Goal: Find contact information: Find contact information

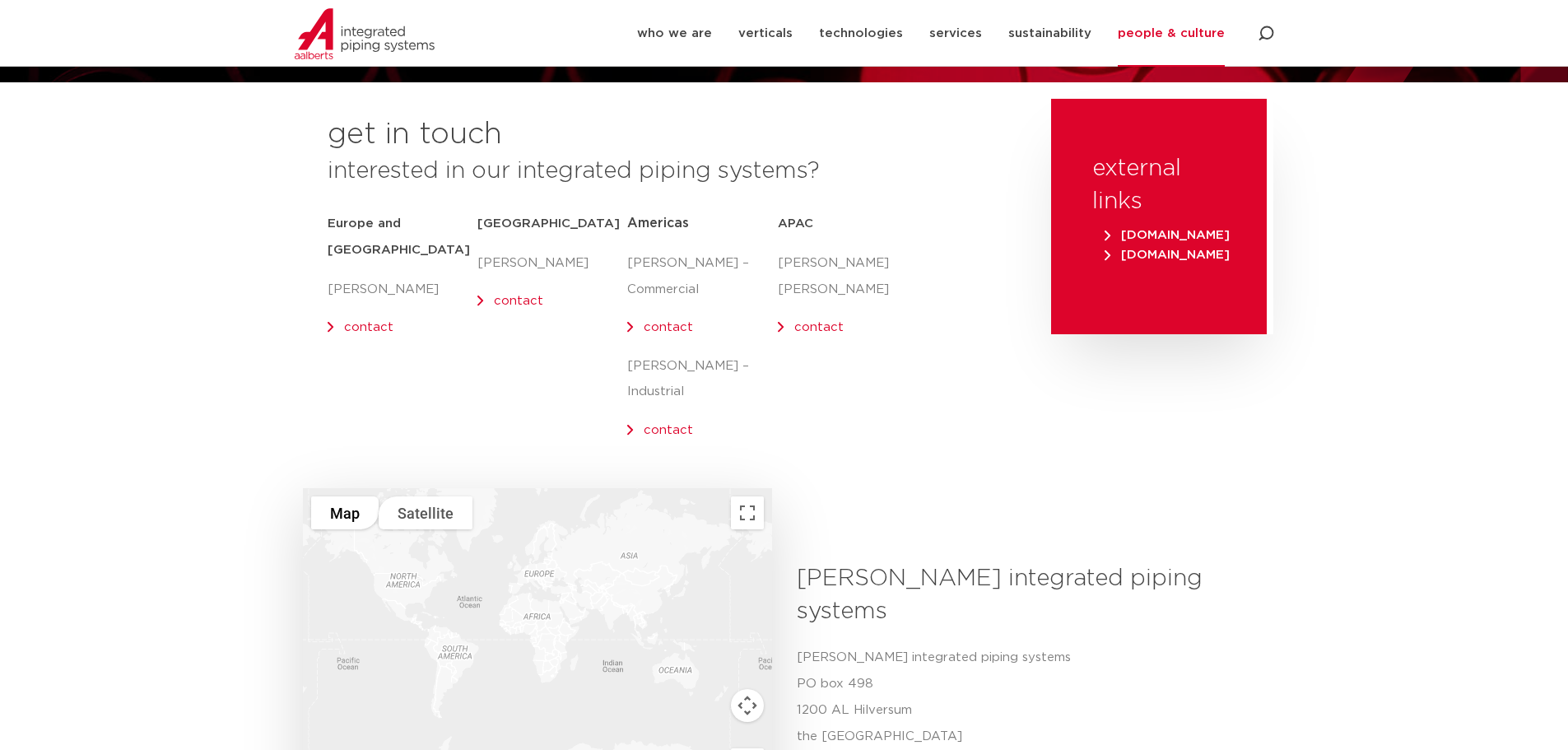
scroll to position [182, 0]
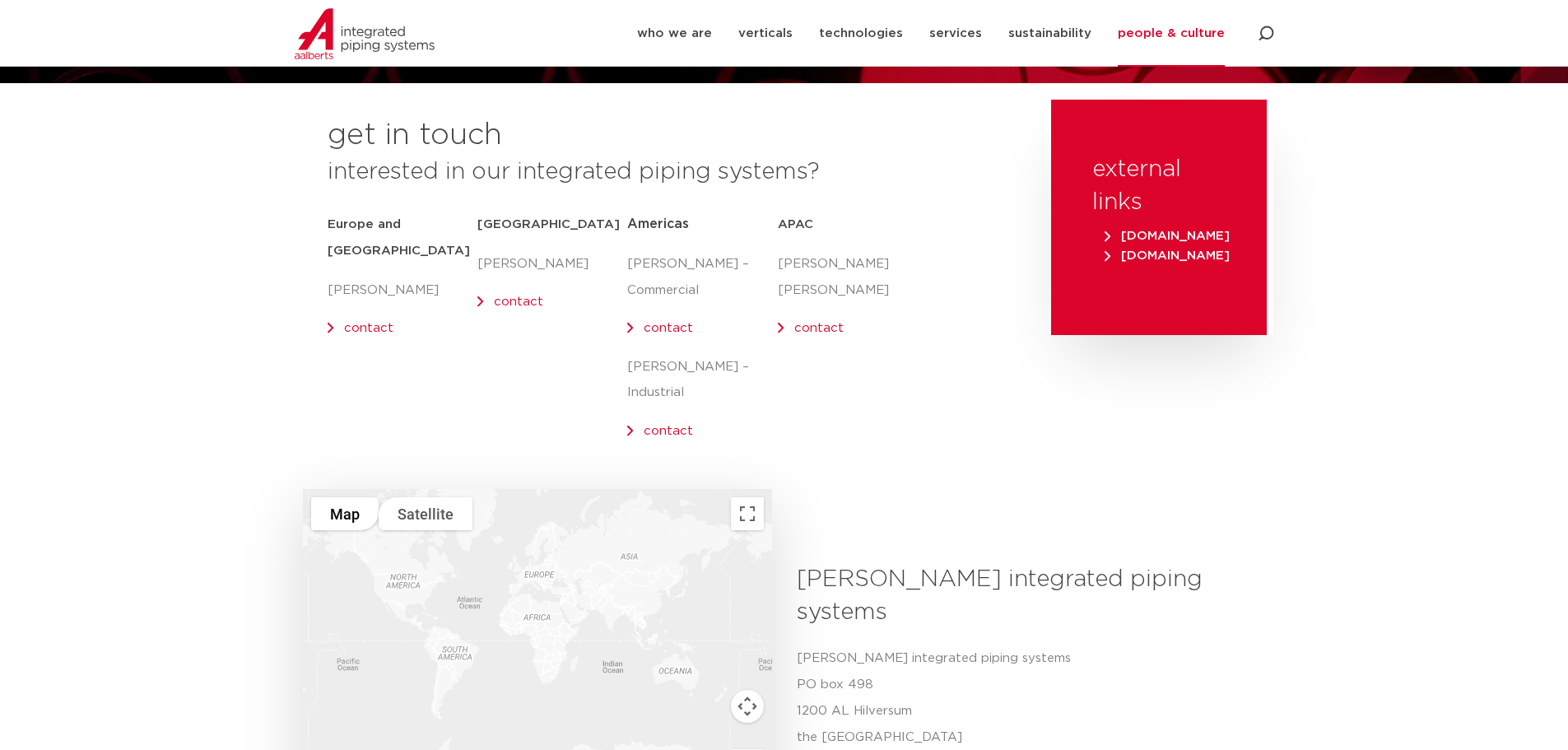
click at [665, 425] on link "contact" at bounding box center [668, 431] width 50 height 13
click at [1410, 353] on section "get in touch interested in our integrated piping systems? [GEOGRAPHIC_DATA] and…" at bounding box center [784, 294] width 1568 height 389
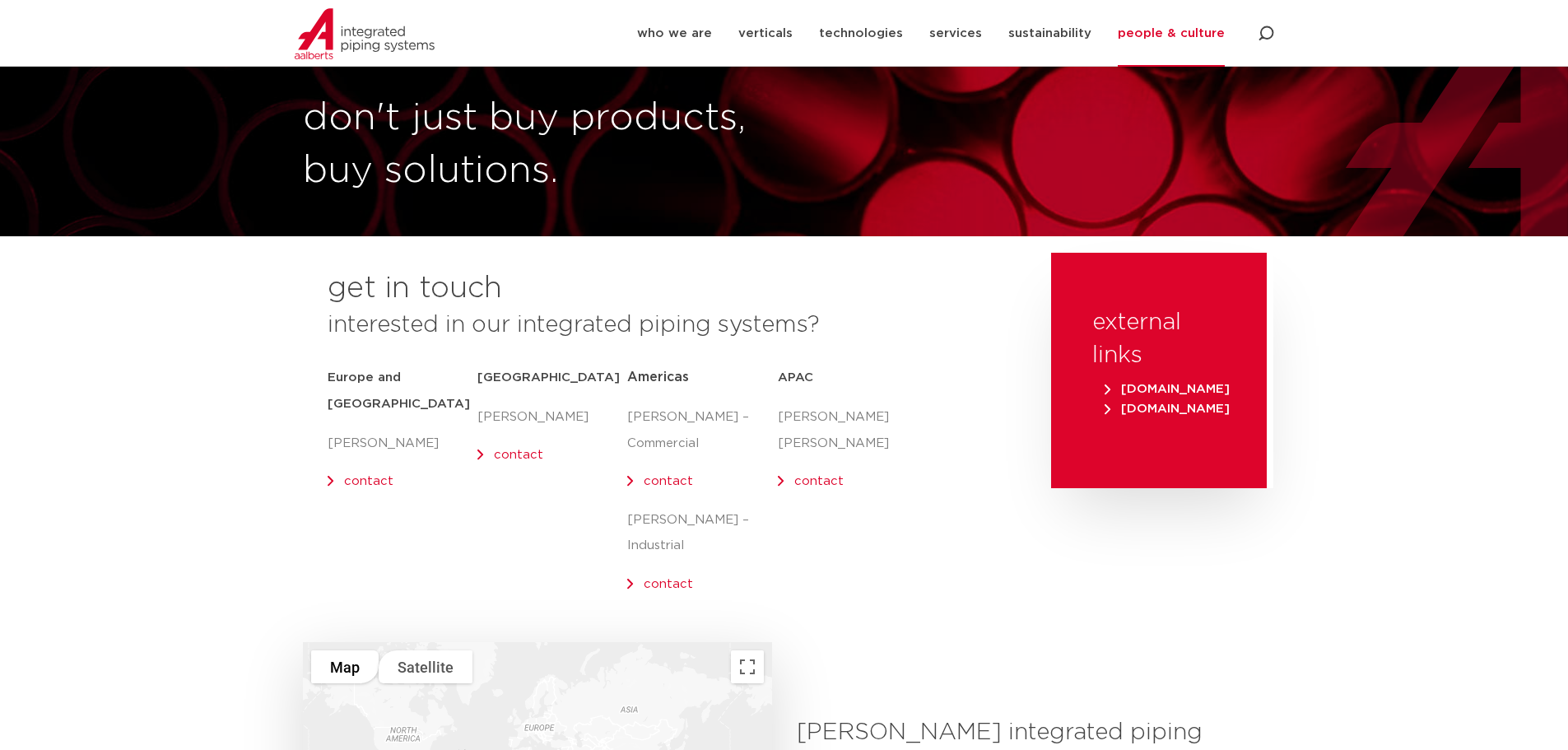
scroll to position [0, 0]
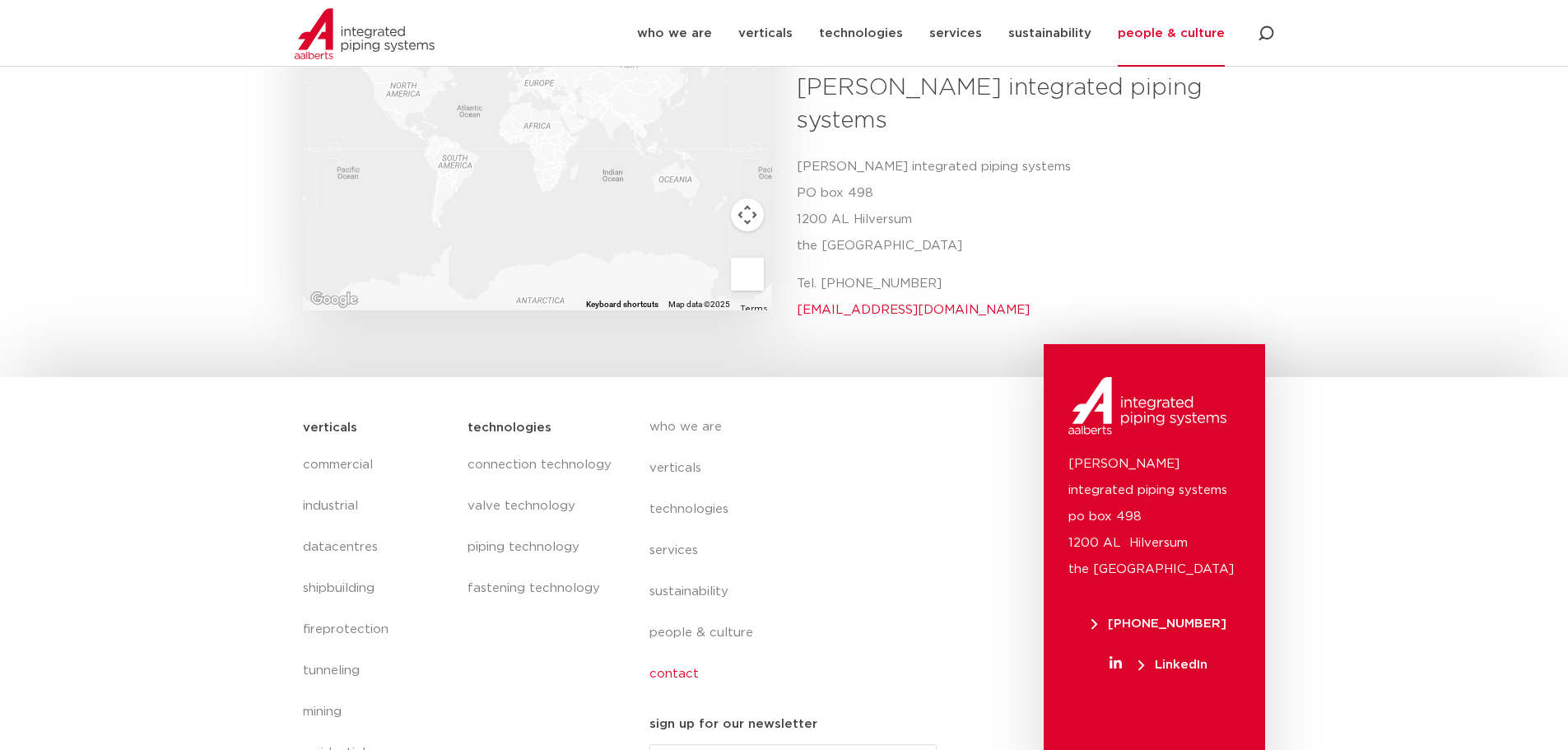
scroll to position [676, 0]
click at [680, 34] on link "who we are" at bounding box center [674, 33] width 75 height 67
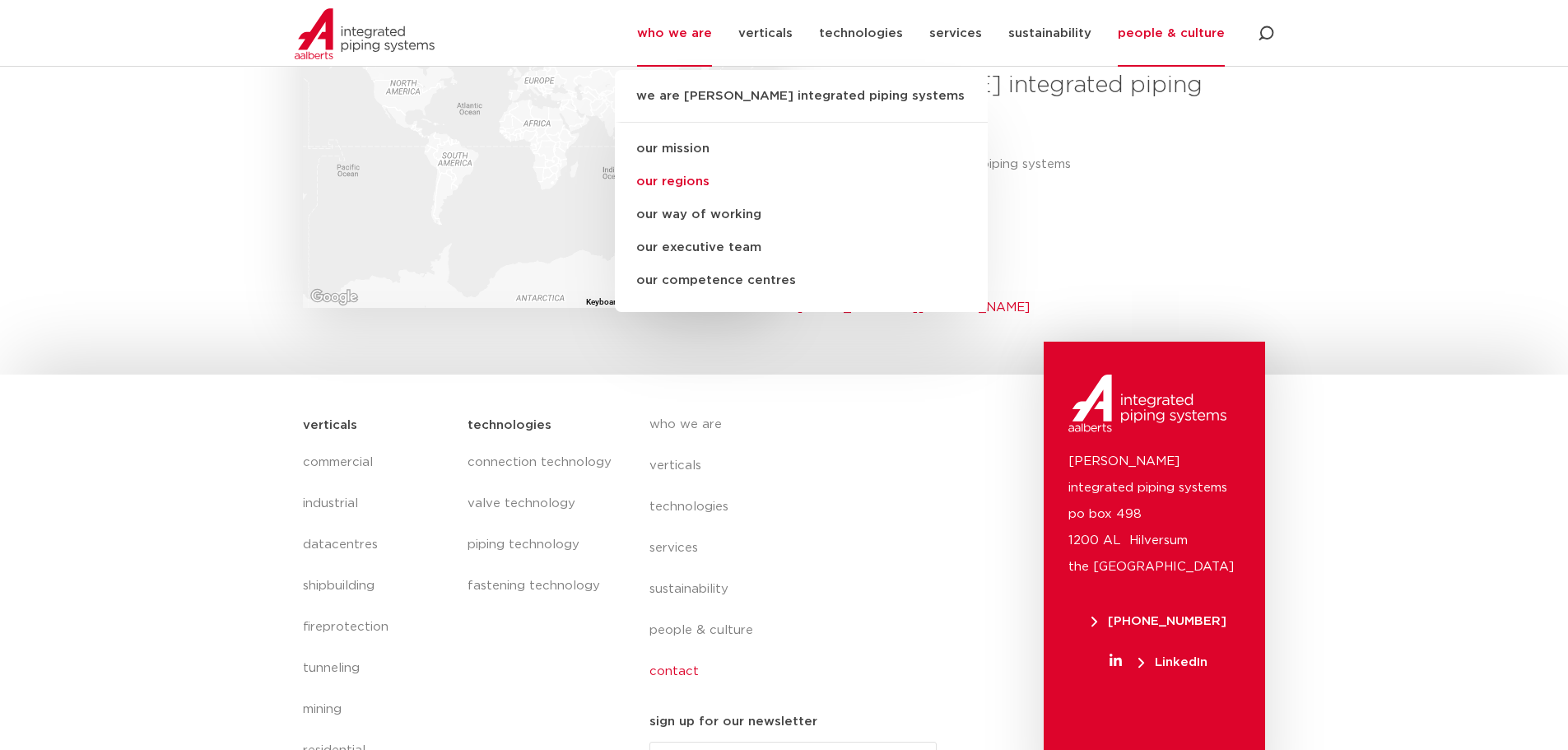
click at [685, 180] on link "our regions" at bounding box center [802, 181] width 373 height 33
